Goal: Task Accomplishment & Management: Complete application form

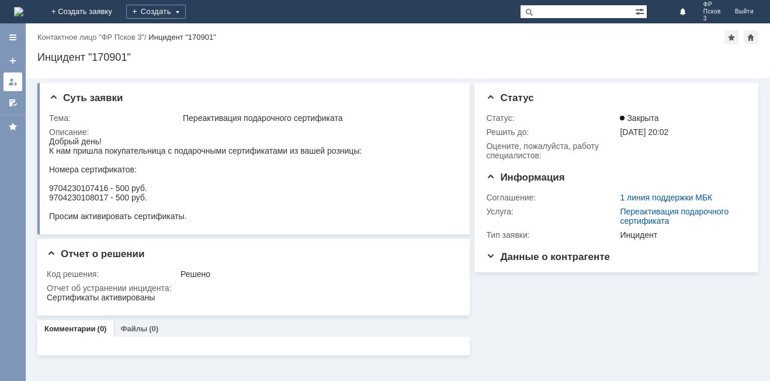
click at [11, 85] on div at bounding box center [12, 81] width 9 height 9
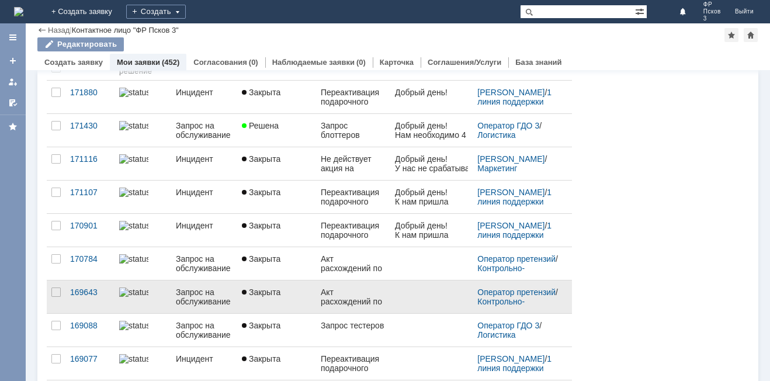
click at [356, 296] on div "Акт расхождений по УПД №ФТТ2-6864 от 03.07.2025 г." at bounding box center [353, 296] width 65 height 19
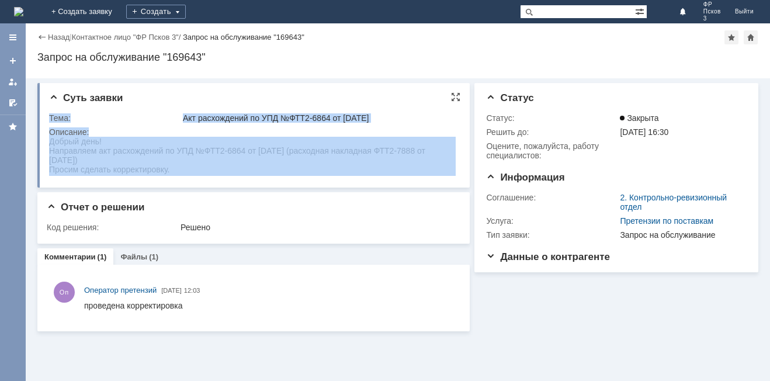
drag, startPoint x: 182, startPoint y: 175, endPoint x: 48, endPoint y: 148, distance: 137.2
click at [48, 148] on div "Суть заявки Тема: Акт расхождений по УПД №ФТТ2-6864 от 03.07.2025 г. Описание:" at bounding box center [253, 135] width 432 height 105
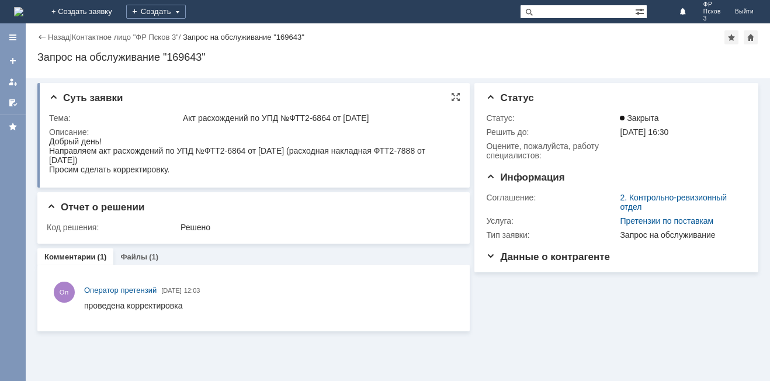
click at [192, 169] on div "Просим сделать корректировку." at bounding box center [252, 169] width 407 height 9
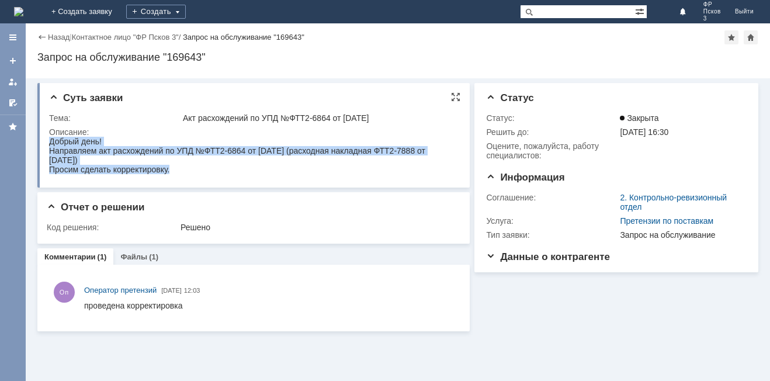
drag, startPoint x: 178, startPoint y: 173, endPoint x: 49, endPoint y: 143, distance: 132.0
click at [49, 143] on body "Добрый день! Направляем акт расхождений по УПД №ФТТ2-6864 от 03.07.2025 г. (рас…" at bounding box center [252, 155] width 407 height 37
drag, startPoint x: 49, startPoint y: 143, endPoint x: 98, endPoint y: 280, distance: 145.1
copy body "Добрый день! Направляем акт расхождений по УПД №ФТТ2-6864 от 03.07.2025 г. (рас…"
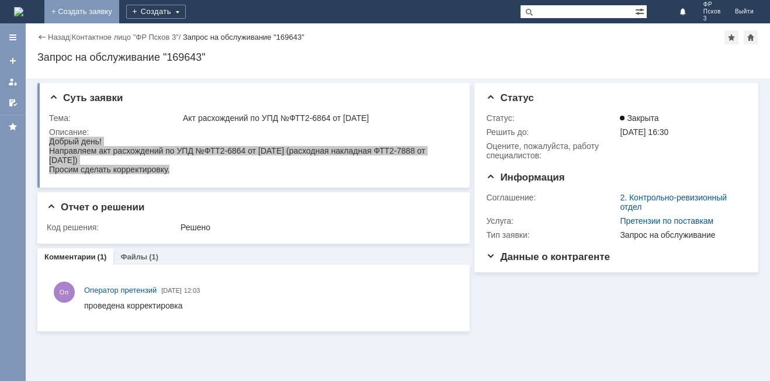
click at [119, 13] on link "+ Создать заявку" at bounding box center [81, 11] width 75 height 23
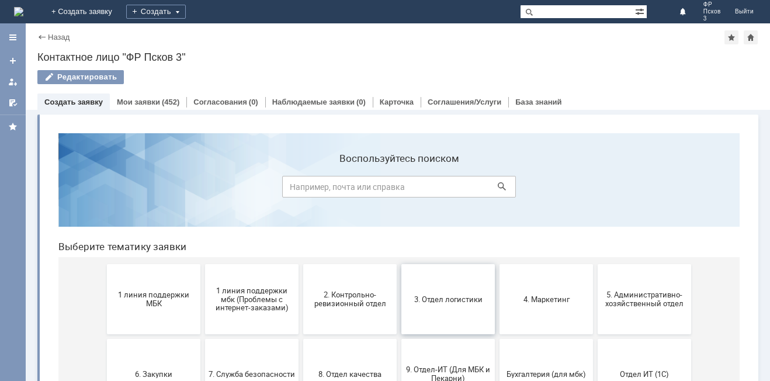
click at [436, 307] on button "3. Отдел логистики" at bounding box center [447, 299] width 93 height 70
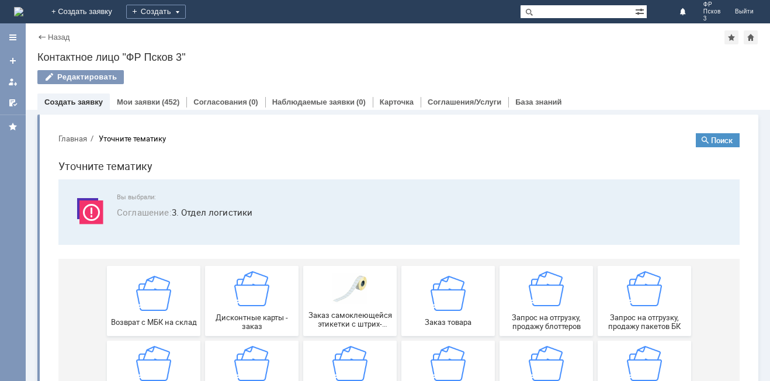
click at [39, 34] on div "Назад" at bounding box center [53, 37] width 32 height 9
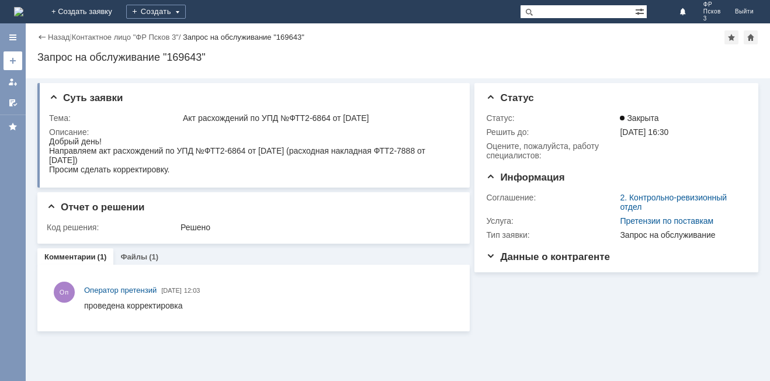
click at [16, 63] on div at bounding box center [12, 60] width 9 height 9
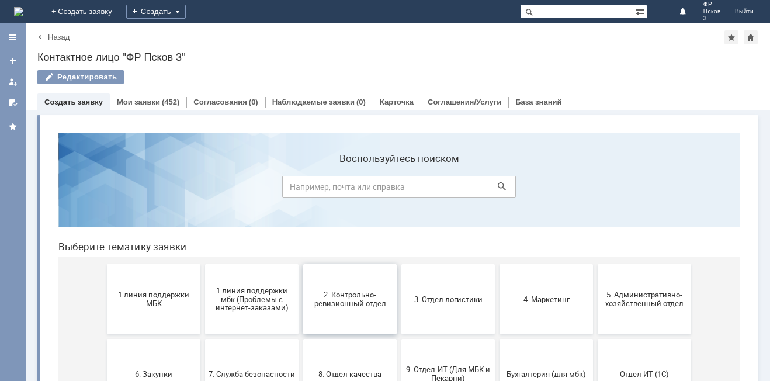
click at [374, 303] on span "2. Контрольно-ревизионный отдел" at bounding box center [350, 299] width 86 height 18
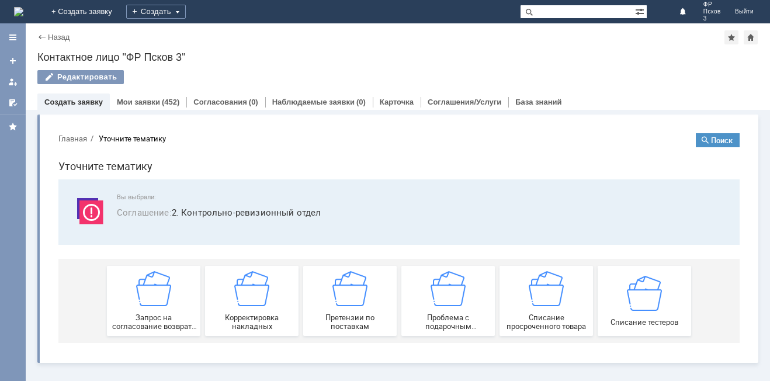
drag, startPoint x: 457, startPoint y: 311, endPoint x: 502, endPoint y: 209, distance: 110.9
click at [502, 209] on div "Вы выбрали: Соглашение : 2. Контрольно-ревизионный отдел Запрос на согласование…" at bounding box center [398, 261] width 681 height 164
click at [365, 293] on img at bounding box center [349, 288] width 35 height 35
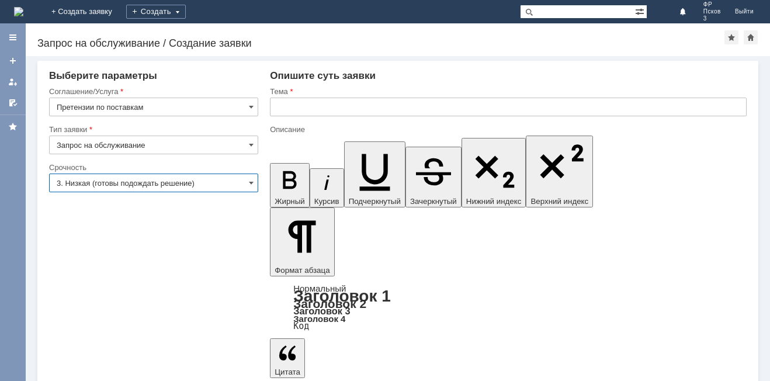
click at [89, 187] on input "3. Низкая (готовы подождать решение)" at bounding box center [153, 183] width 209 height 19
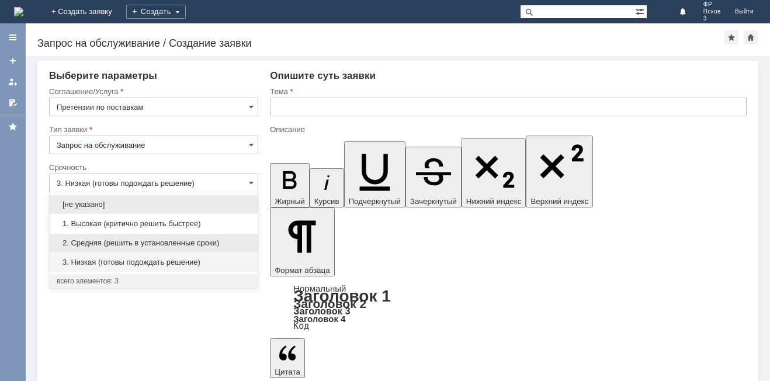
click at [96, 241] on span "2. Средняя (решить в установленные сроки)" at bounding box center [154, 242] width 194 height 9
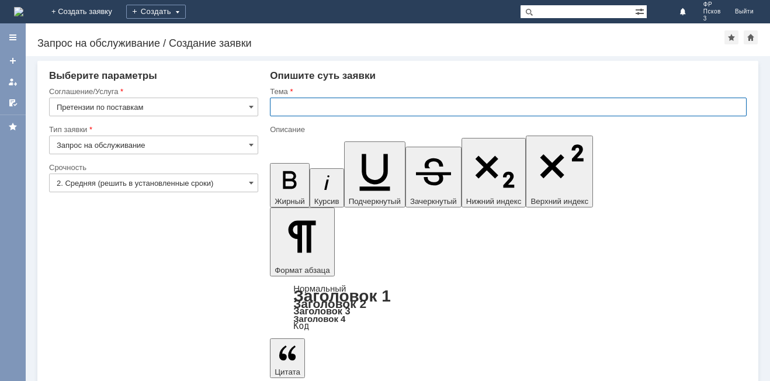
click at [329, 103] on input "text" at bounding box center [508, 107] width 477 height 19
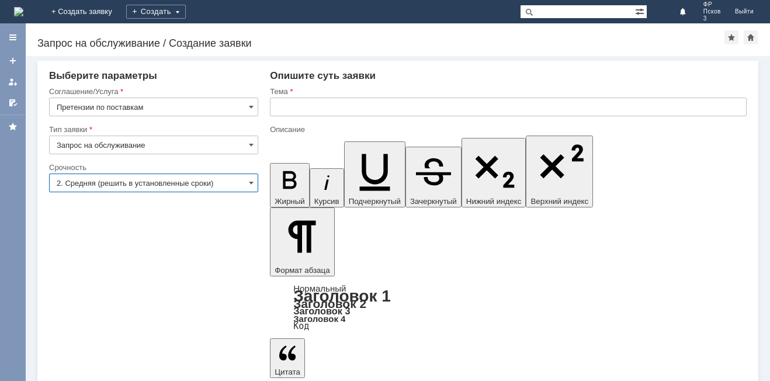
click at [255, 189] on input "2. Средняя (решить в установленные сроки)" at bounding box center [153, 183] width 209 height 19
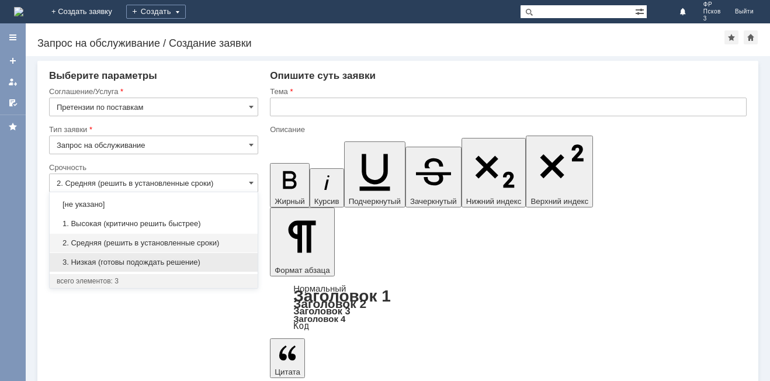
click at [157, 262] on span "3. Низкая (готовы подождать решение)" at bounding box center [154, 262] width 194 height 9
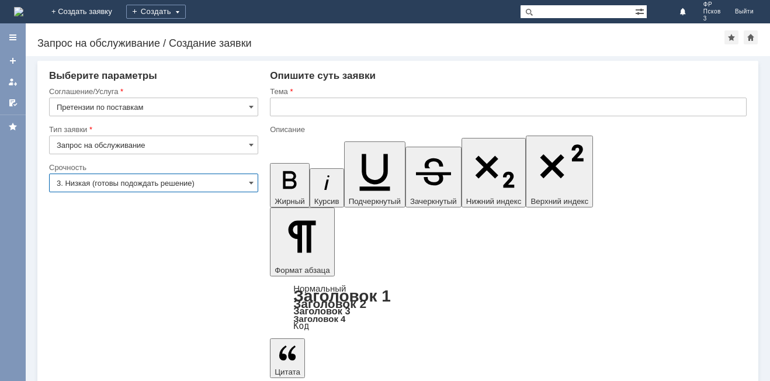
type input "3. Низкая (готовы подождать решение)"
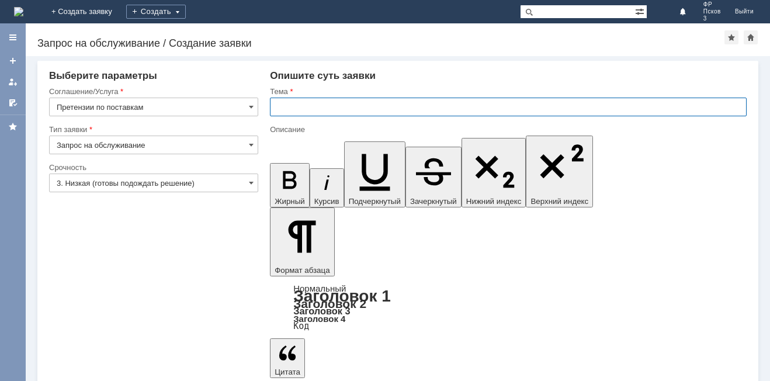
click at [292, 103] on input "text" at bounding box center [508, 107] width 477 height 19
click at [395, 110] on input "Акт расхождений по УПД №" at bounding box center [508, 107] width 477 height 19
click at [415, 106] on input "Акт расхождений по УПД №" at bounding box center [508, 107] width 477 height 19
type input "Акт расхождений по УПД №ФТТ2-8186 от [DATE]"
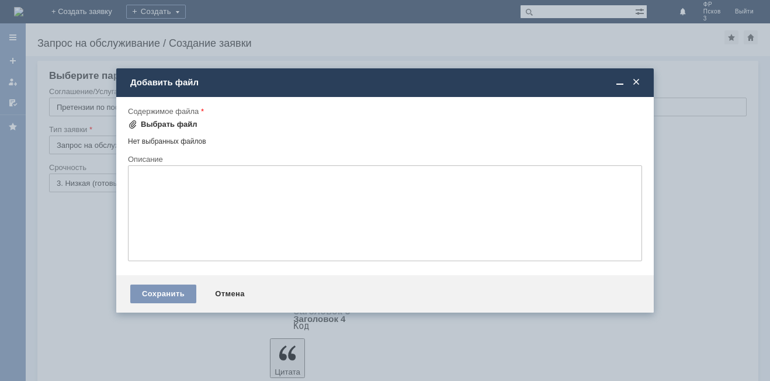
click at [181, 126] on div "Выбрать файл" at bounding box center [169, 124] width 57 height 9
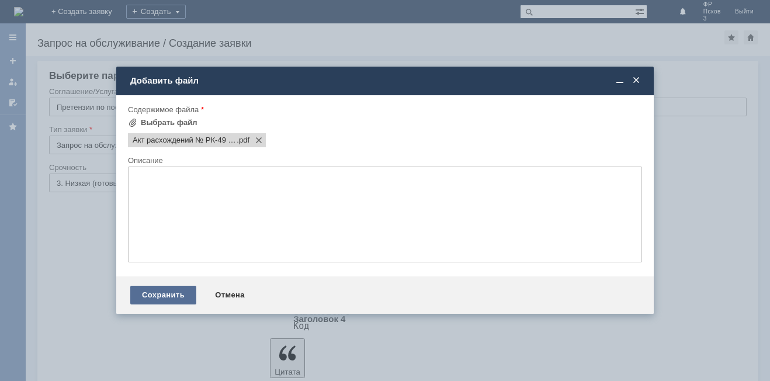
click at [178, 289] on div "Сохранить" at bounding box center [163, 295] width 66 height 19
